Goal: Navigation & Orientation: Find specific page/section

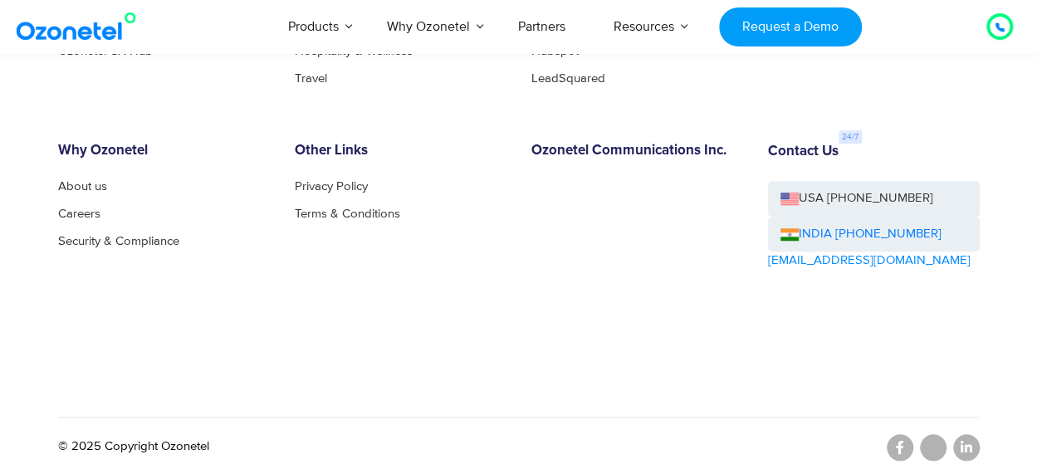
scroll to position [3664, 0]
click at [548, 22] on link "Partners" at bounding box center [542, 26] width 96 height 55
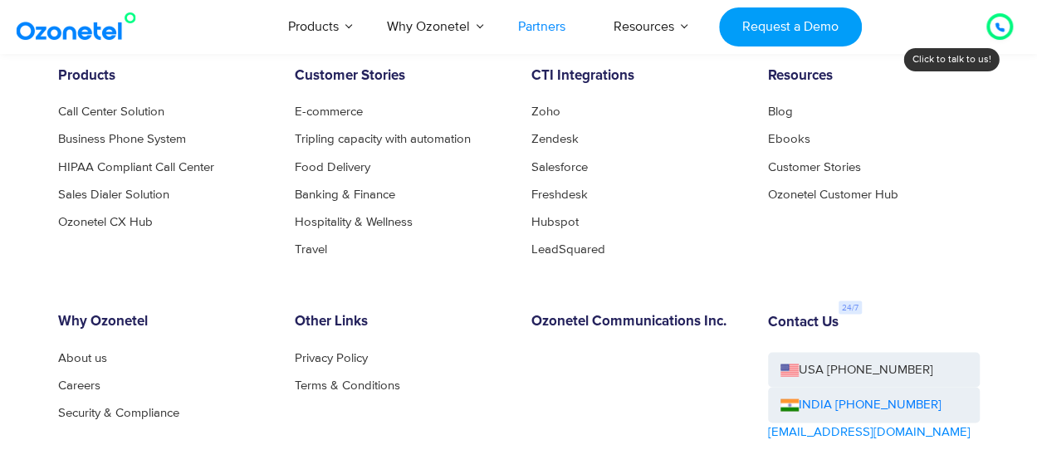
scroll to position [4435, 0]
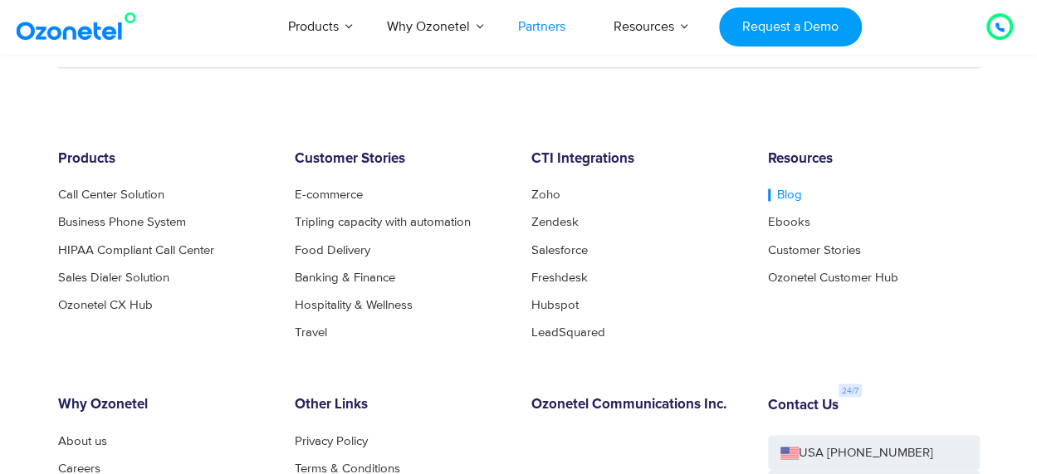
click at [783, 189] on link "Blog" at bounding box center [785, 195] width 34 height 12
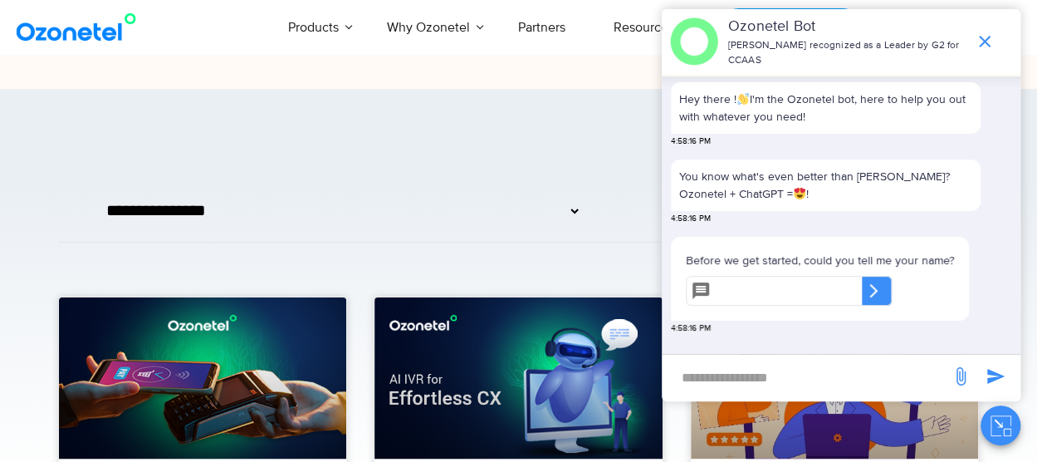
click at [980, 39] on icon "end chat or minimize" at bounding box center [985, 42] width 20 height 20
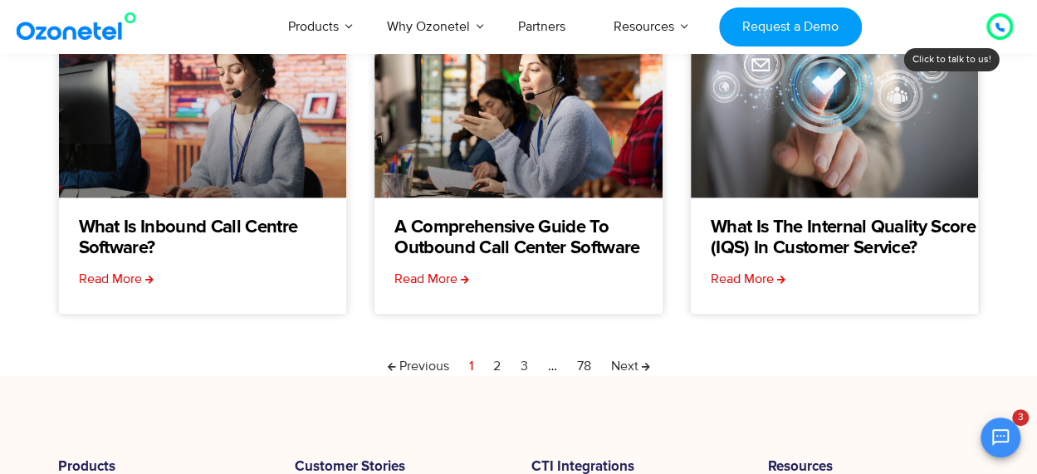
scroll to position [257, 0]
